Goal: Information Seeking & Learning: Find specific fact

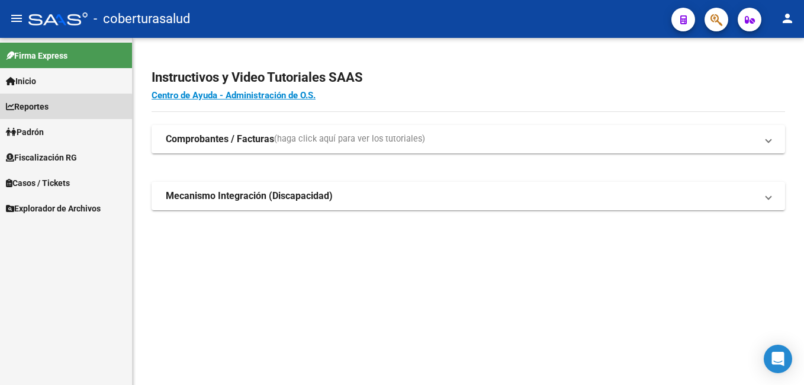
click at [62, 113] on link "Reportes" at bounding box center [66, 106] width 132 height 25
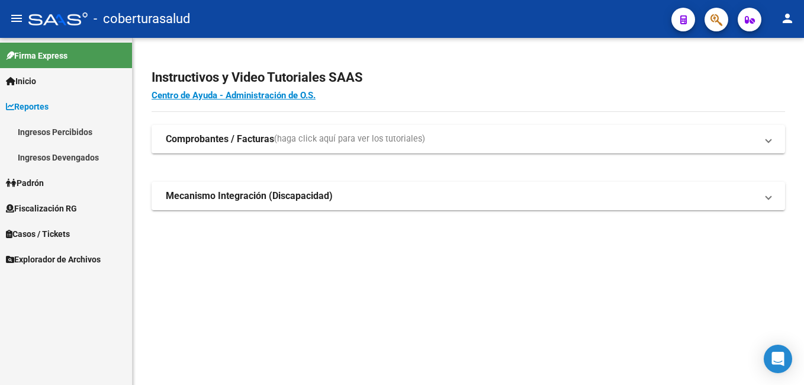
click at [72, 150] on link "Ingresos Devengados" at bounding box center [66, 157] width 132 height 25
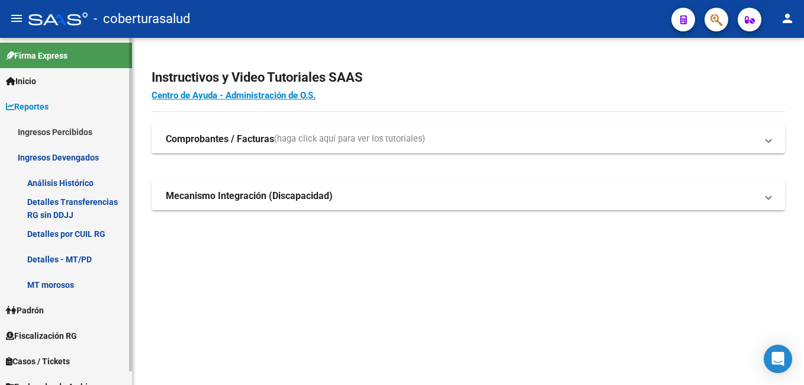
click at [88, 233] on link "Detalles por CUIL RG" at bounding box center [66, 233] width 132 height 25
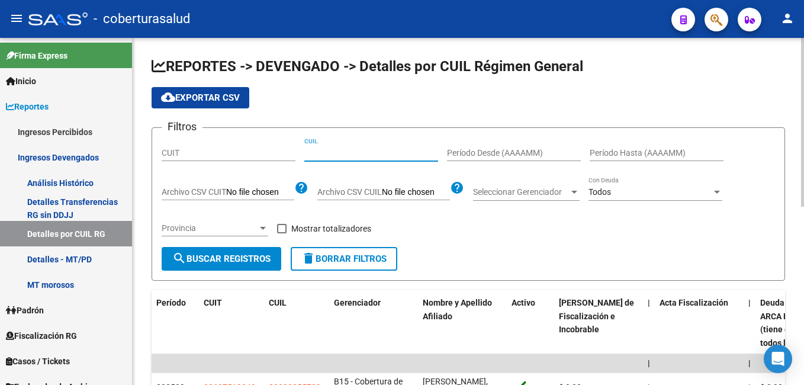
click at [316, 152] on input "CUIL" at bounding box center [371, 153] width 134 height 10
paste input "20-36503534-3"
click at [230, 248] on button "search Buscar Registros" at bounding box center [222, 259] width 120 height 24
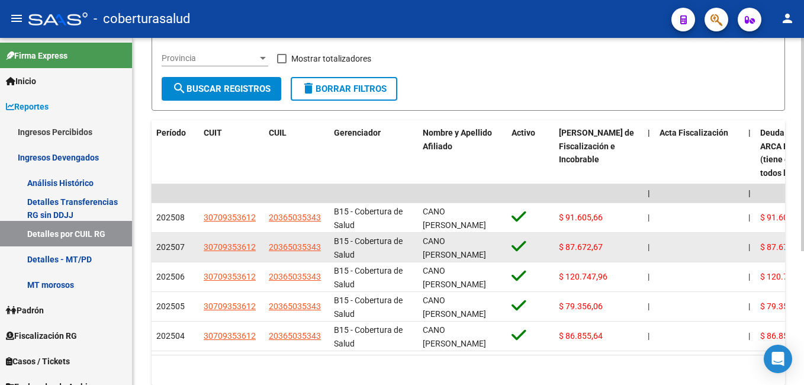
scroll to position [178, 0]
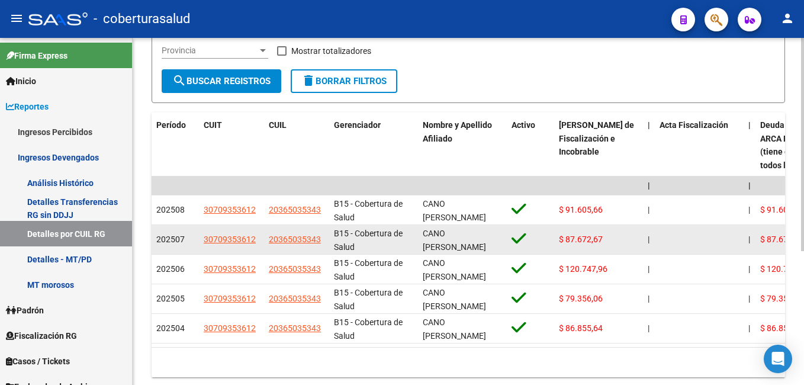
click at [490, 249] on div "CANO [PERSON_NAME]" at bounding box center [462, 239] width 79 height 25
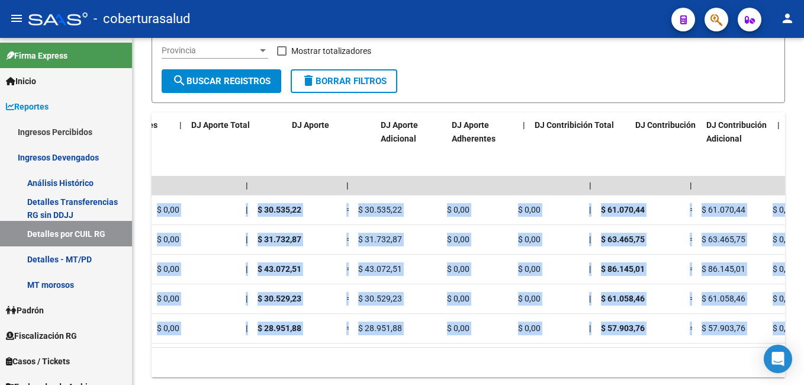
drag, startPoint x: 560, startPoint y: 210, endPoint x: 806, endPoint y: 208, distance: 245.8
click at [804, 208] on html "menu - coberturasalud person Firma Express Inicio Instructivos Contacto OS Repo…" at bounding box center [402, 192] width 804 height 385
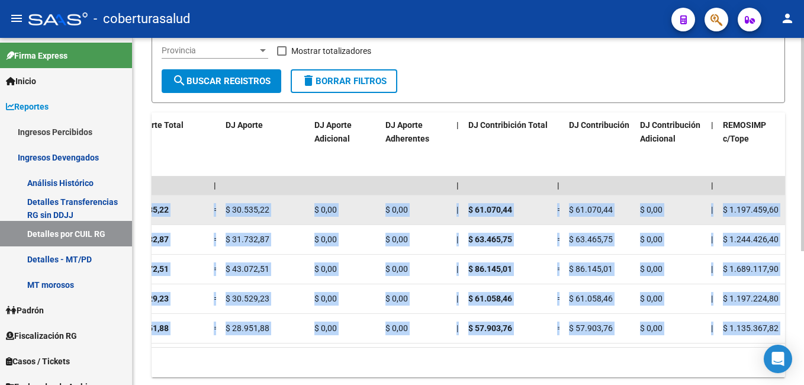
drag, startPoint x: 804, startPoint y: 208, endPoint x: 732, endPoint y: 213, distance: 72.4
click at [732, 213] on span "$ 1.197.459,60" at bounding box center [751, 209] width 56 height 9
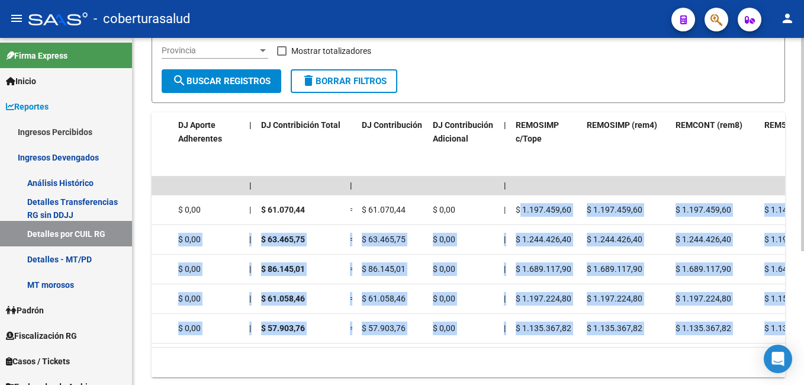
scroll to position [0, 2224]
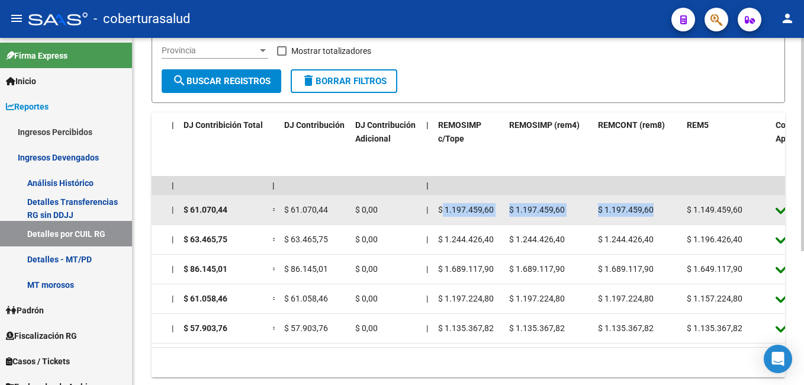
drag, startPoint x: 728, startPoint y: 209, endPoint x: 656, endPoint y: 211, distance: 71.7
drag, startPoint x: 656, startPoint y: 211, endPoint x: 640, endPoint y: 210, distance: 16.1
click at [640, 210] on span "$ 1.197.459,60" at bounding box center [626, 209] width 56 height 9
drag, startPoint x: 517, startPoint y: 207, endPoint x: 563, endPoint y: 208, distance: 45.6
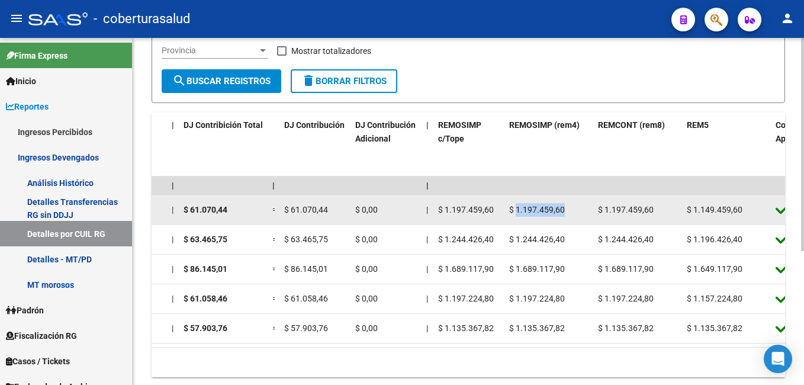
click at [563, 208] on span "$ 1.197.459,60" at bounding box center [537, 209] width 56 height 9
copy span "1.197.459,60"
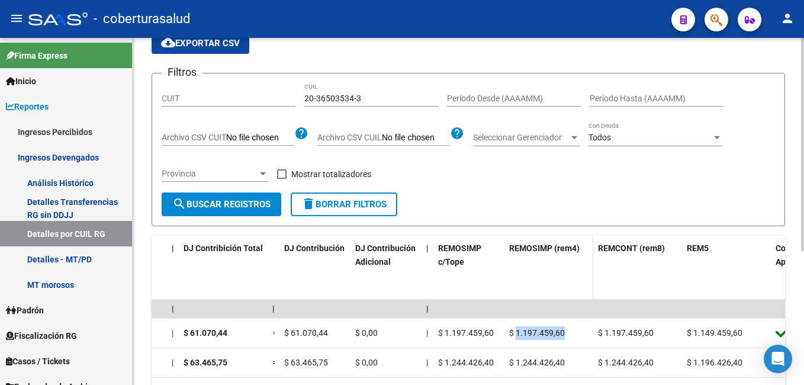
scroll to position [118, 0]
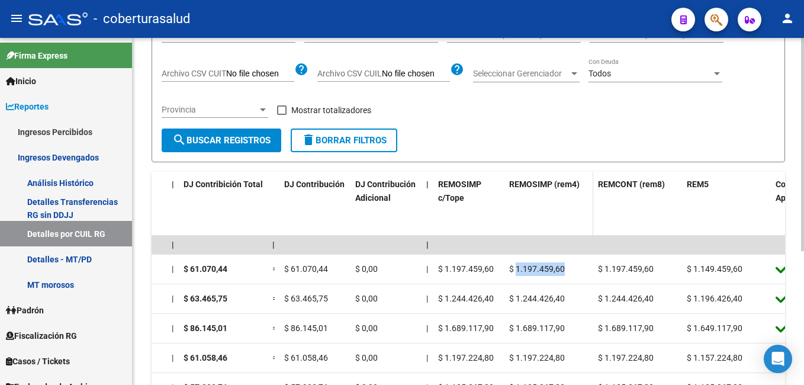
copy span "1.197.459,60"
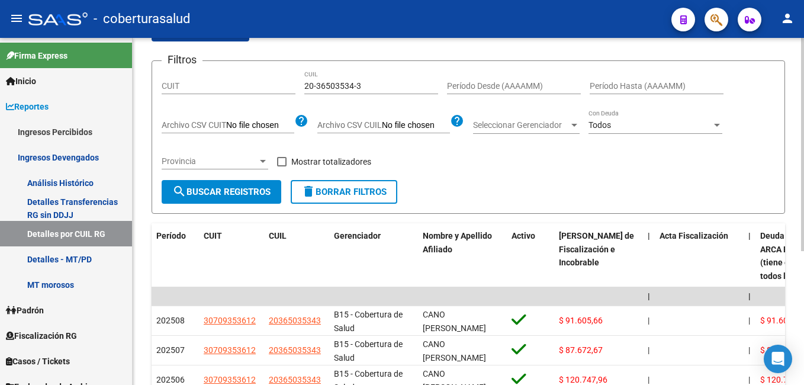
scroll to position [59, 0]
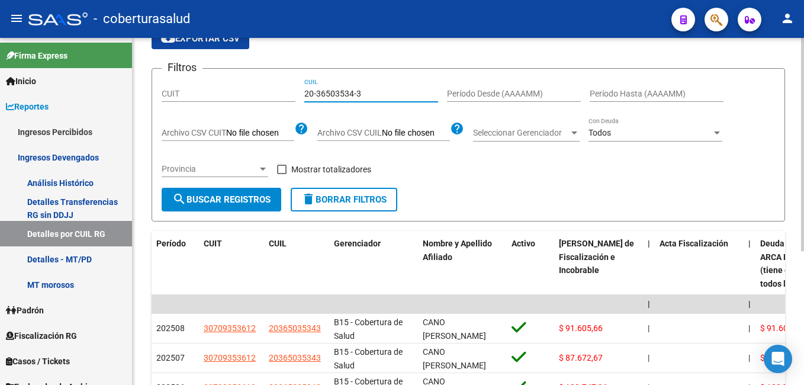
drag, startPoint x: 365, startPoint y: 95, endPoint x: 305, endPoint y: 94, distance: 59.8
click at [305, 94] on input "20-36503534-3" at bounding box center [371, 94] width 134 height 10
paste input "8412528-0"
type input "20-38412528-0"
click at [256, 202] on span "search Buscar Registros" at bounding box center [221, 199] width 98 height 11
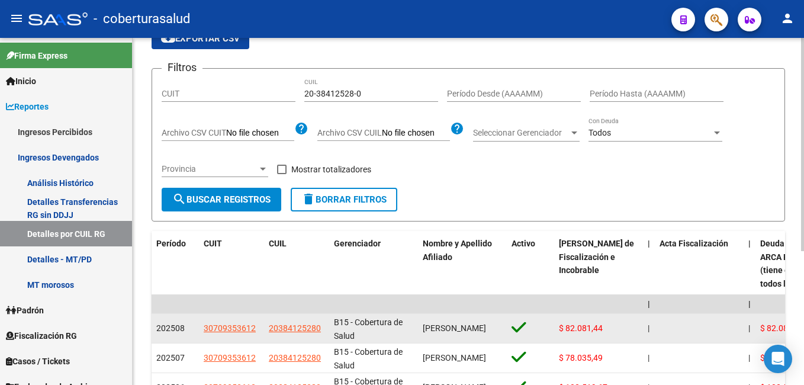
drag, startPoint x: 679, startPoint y: 325, endPoint x: 753, endPoint y: 328, distance: 74.1
click at [804, 322] on html "menu - coberturasalud person Firma Express Inicio Instructivos Contacto OS Repo…" at bounding box center [402, 192] width 804 height 385
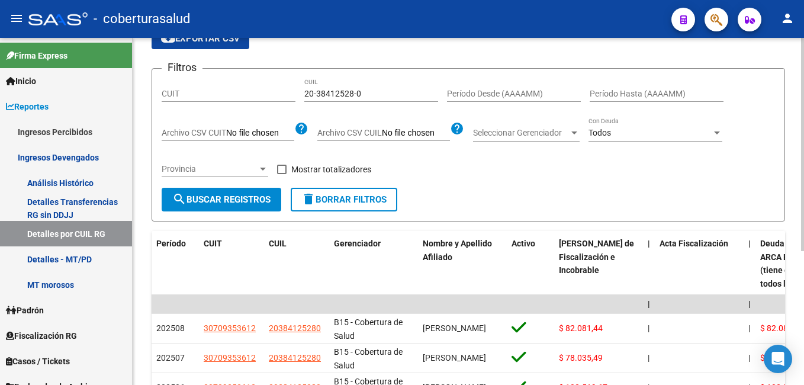
drag, startPoint x: 732, startPoint y: 331, endPoint x: 799, endPoint y: 331, distance: 67.5
click at [799, 331] on div "REPORTES -> DEVENGADO -> Detalles por CUIL Régimen General cloud_download Expor…" at bounding box center [469, 256] width 672 height 555
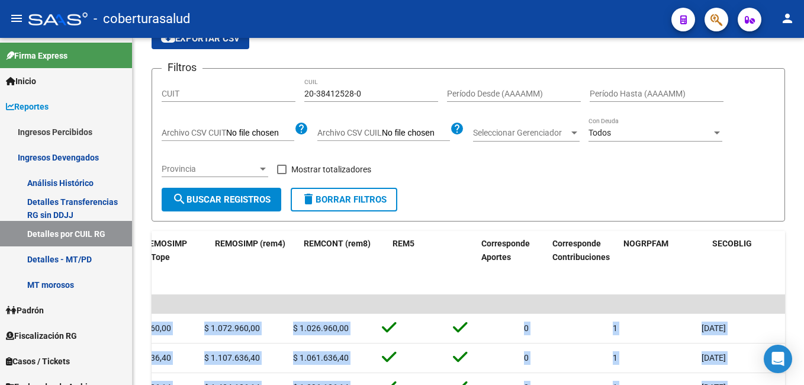
drag, startPoint x: 456, startPoint y: 322, endPoint x: 806, endPoint y: 329, distance: 350.1
click at [804, 329] on html "menu - coberturasalud person Firma Express Inicio Instructivos Contacto OS Repo…" at bounding box center [402, 192] width 804 height 385
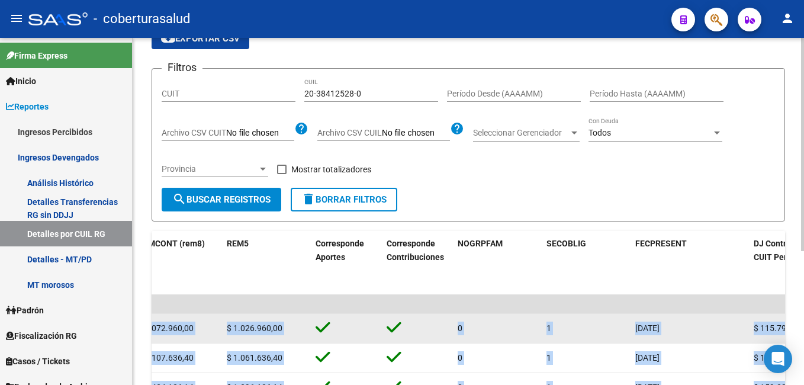
drag, startPoint x: 806, startPoint y: 329, endPoint x: 733, endPoint y: 328, distance: 73.5
click at [733, 328] on div "[DATE]" at bounding box center [690, 329] width 109 height 14
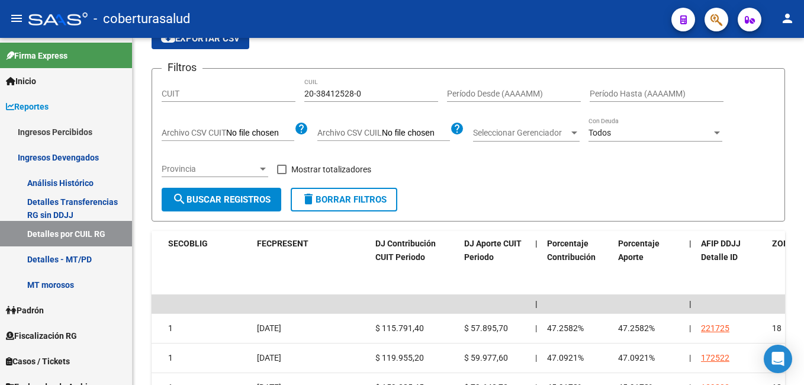
scroll to position [0, 3151]
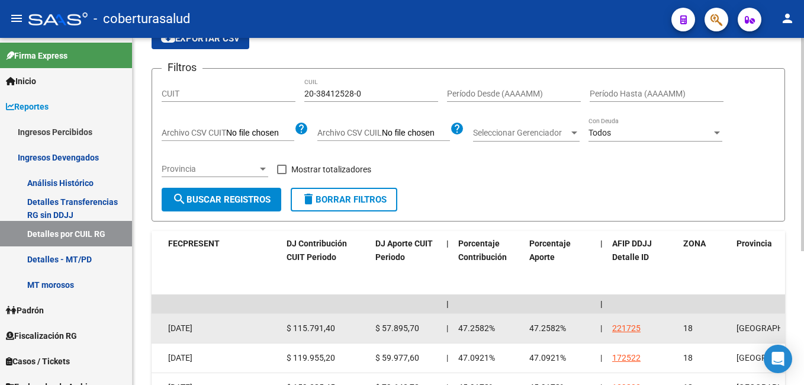
drag, startPoint x: 724, startPoint y: 333, endPoint x: 717, endPoint y: 333, distance: 7.7
click at [426, 332] on div "$ 57.895,70" at bounding box center [407, 329] width 62 height 14
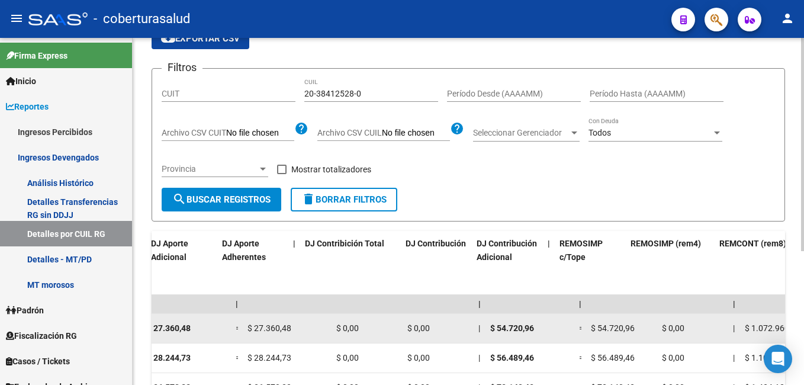
scroll to position [0, 1901]
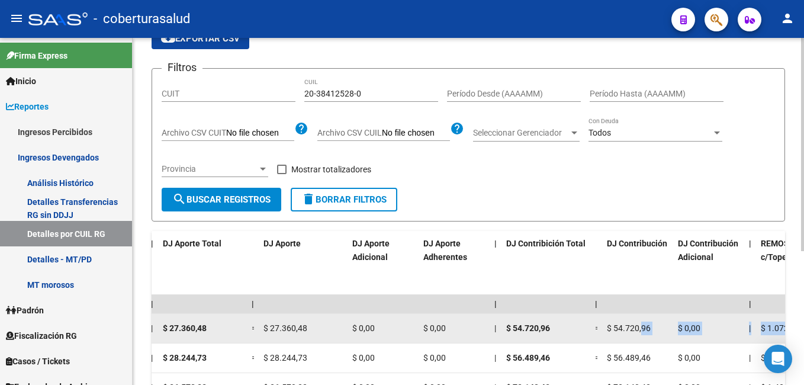
drag, startPoint x: 586, startPoint y: 325, endPoint x: 643, endPoint y: 325, distance: 56.3
click at [643, 325] on div "202508 30709353612 20384125280 B15 - Cobertura de Salud [PERSON_NAME] $ 82.081,…" at bounding box center [143, 329] width 3785 height 30
drag, startPoint x: 643, startPoint y: 325, endPoint x: 718, endPoint y: 326, distance: 75.2
click at [718, 326] on div "$ 0,00" at bounding box center [709, 329] width 62 height 14
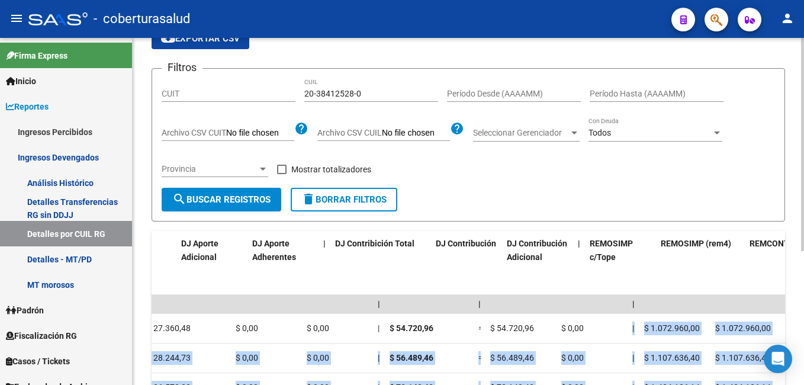
scroll to position [0, 2213]
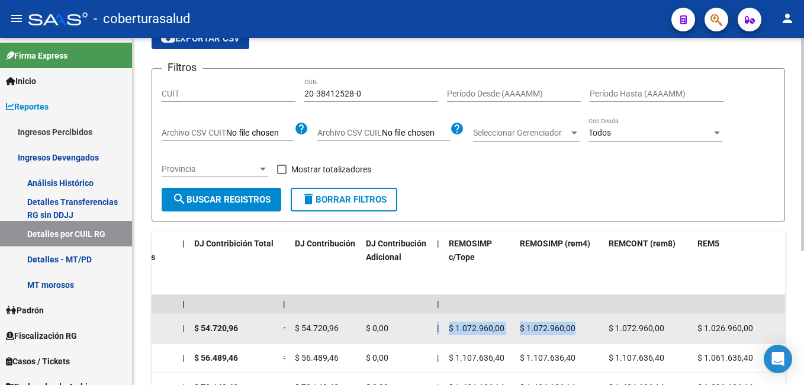
drag, startPoint x: 728, startPoint y: 329, endPoint x: 592, endPoint y: 323, distance: 135.8
drag, startPoint x: 592, startPoint y: 323, endPoint x: 664, endPoint y: 336, distance: 72.8
click at [664, 336] on datatable-body-cell "$ 1.072.960,00" at bounding box center [648, 328] width 89 height 29
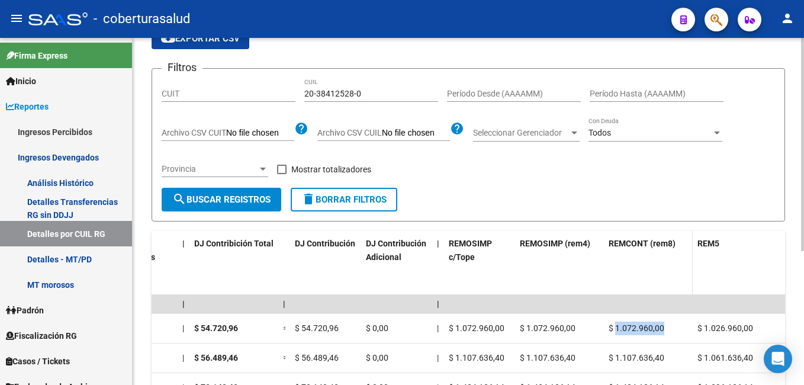
copy span "1.072.960,00"
